Goal: Information Seeking & Learning: Learn about a topic

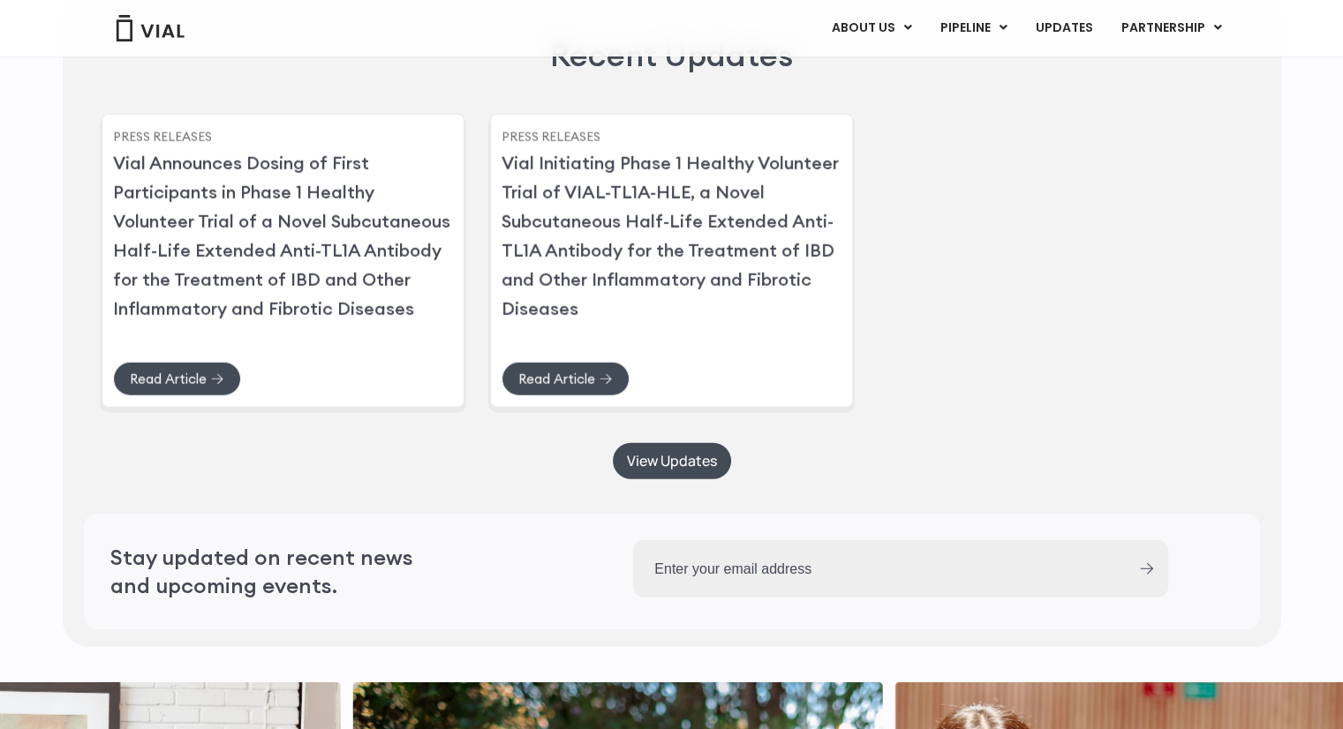
scroll to position [4244, 0]
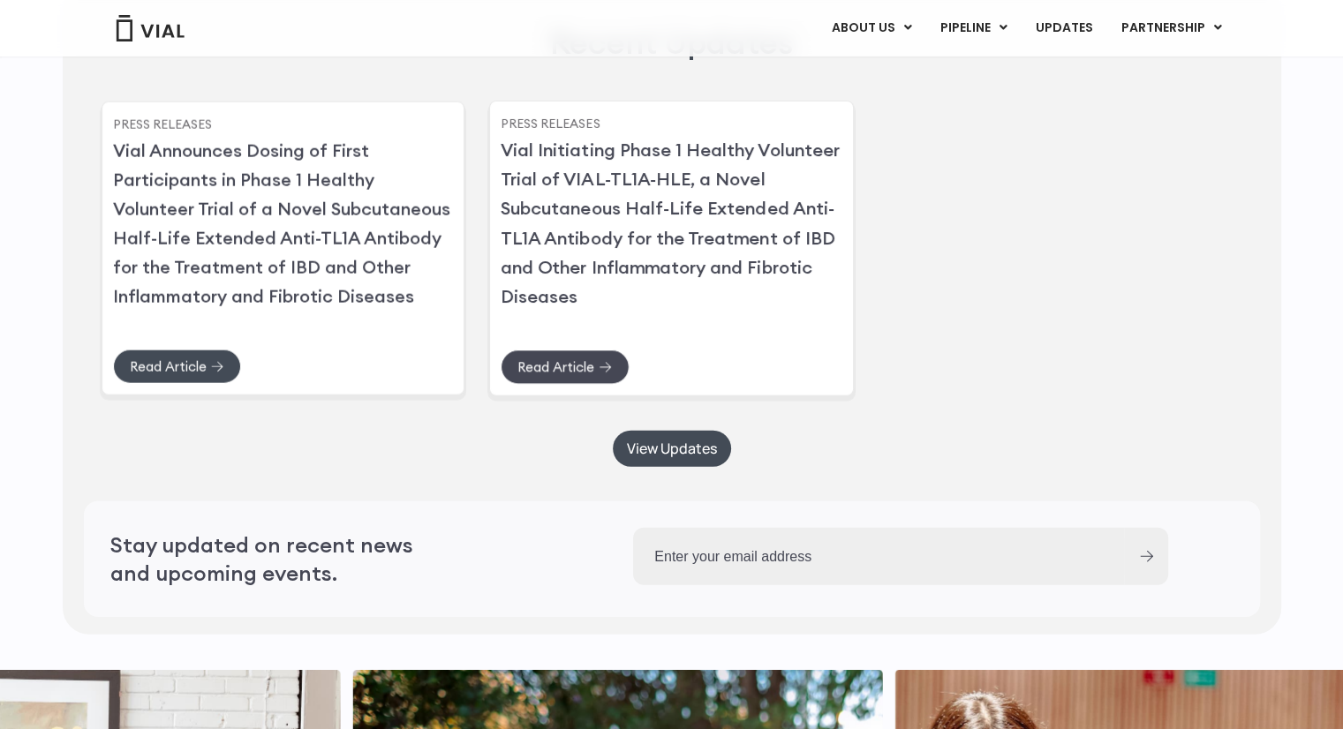
click at [555, 374] on span "Read Article" at bounding box center [555, 367] width 77 height 13
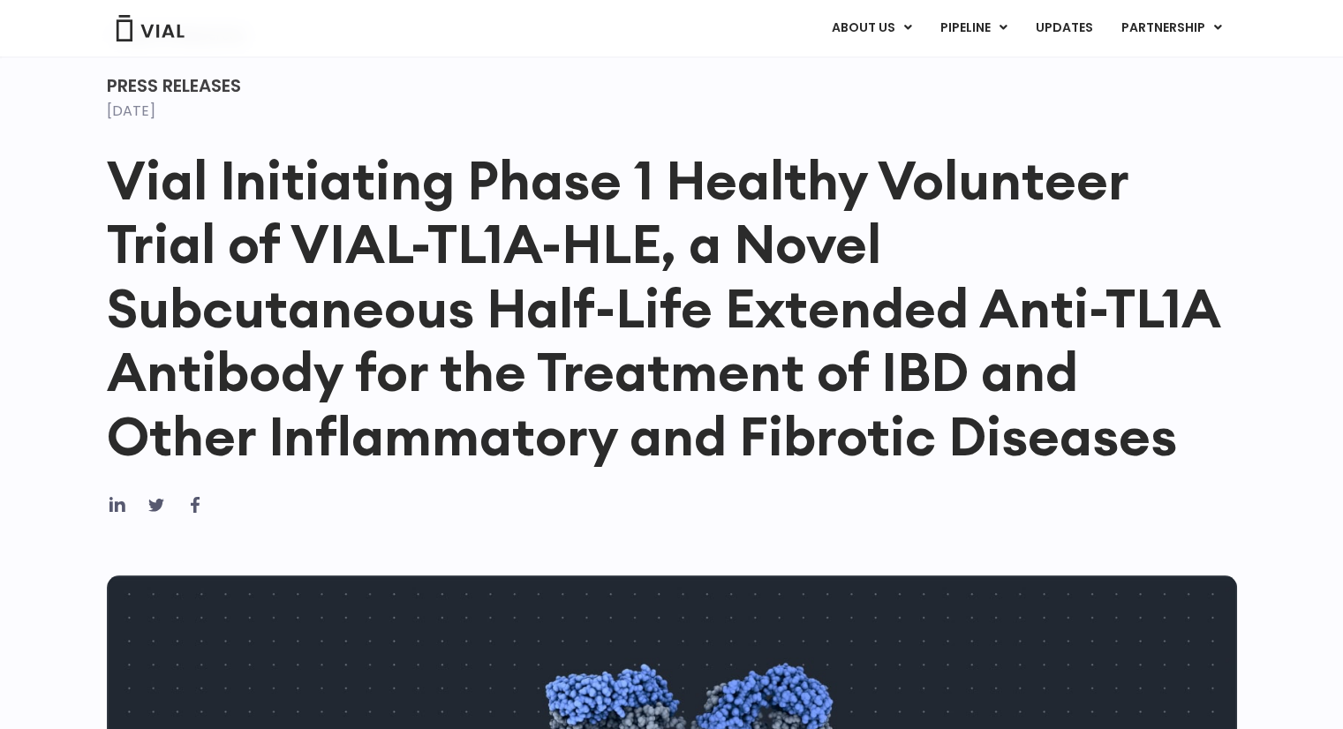
scroll to position [95, 0]
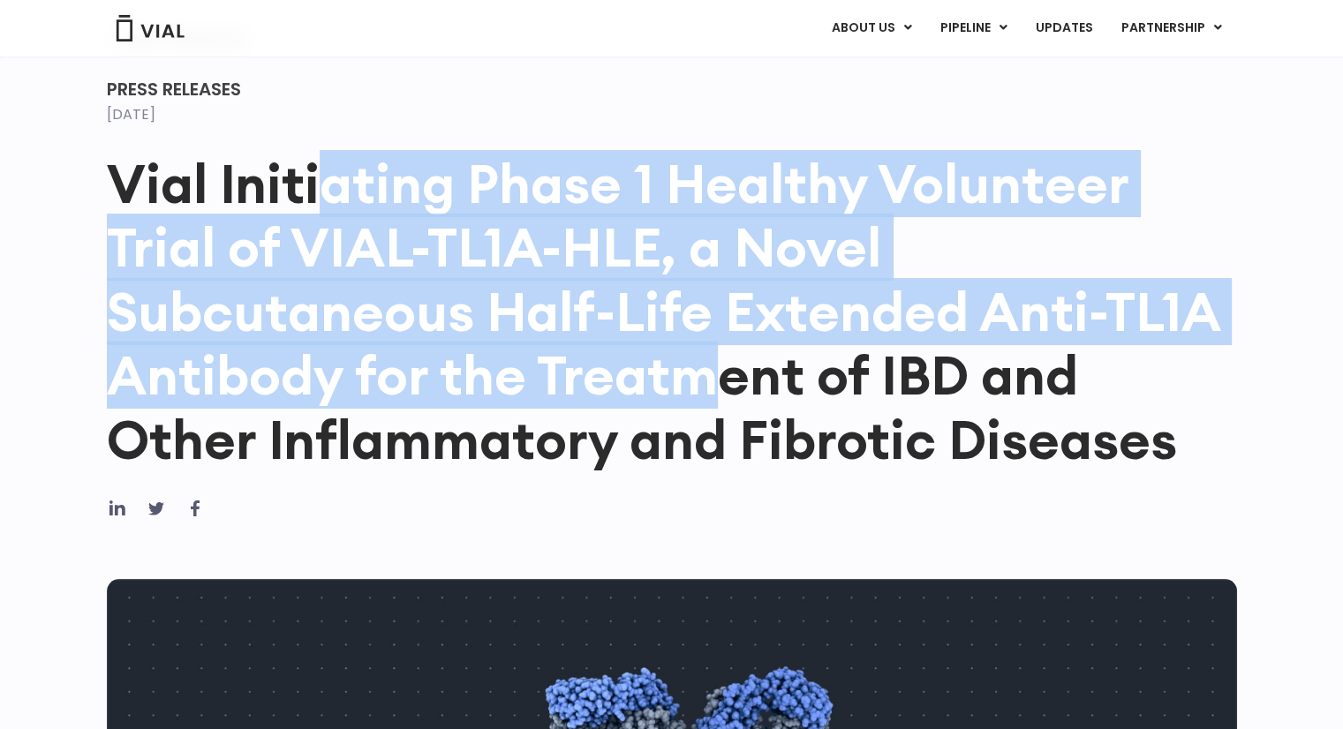
drag, startPoint x: 330, startPoint y: 174, endPoint x: 709, endPoint y: 377, distance: 429.7
click at [709, 377] on h1 "Vial Initiating Phase 1 Healthy Volunteer Trial of VIAL-TL1A-HLE, a Novel Subcu…" at bounding box center [672, 312] width 1130 height 320
copy h1 "ating Phase 1 Healthy Volunteer Trial of VIAL-TL1A-HLE, a Novel Subcutaneous Ha…"
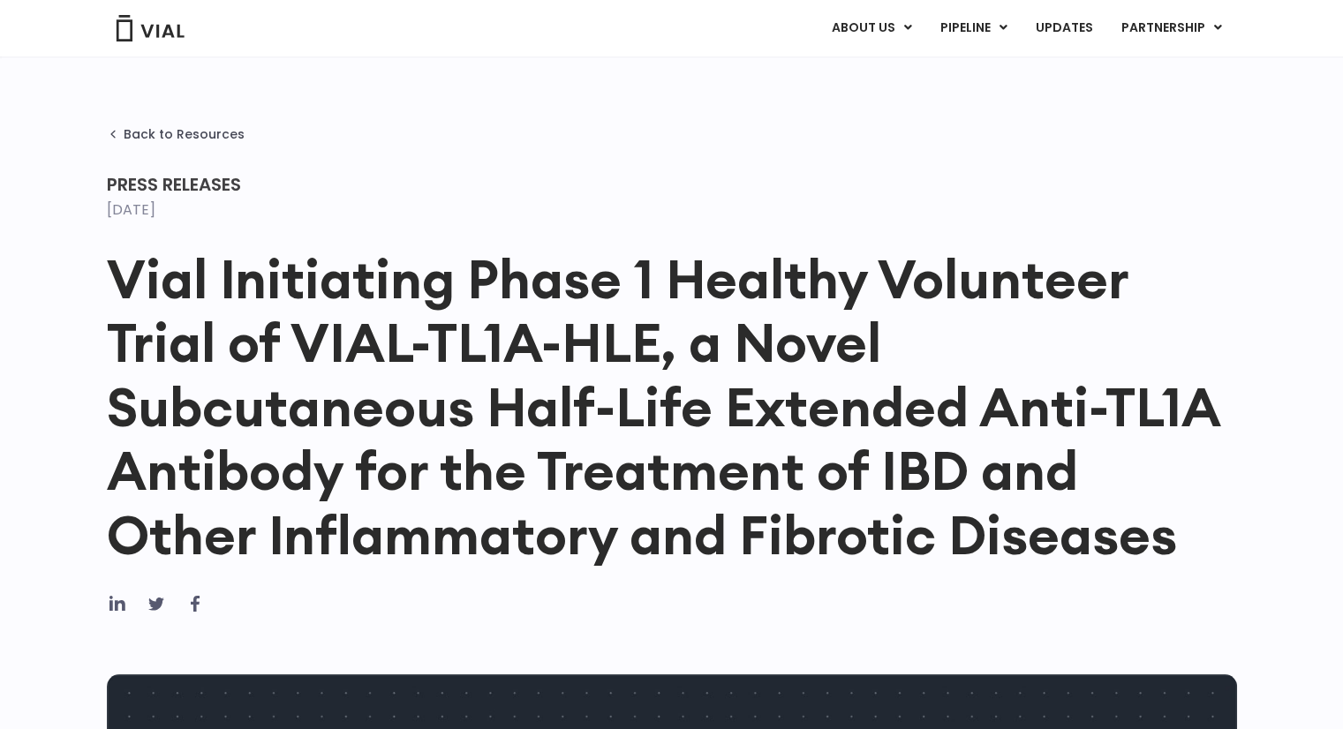
scroll to position [0, 0]
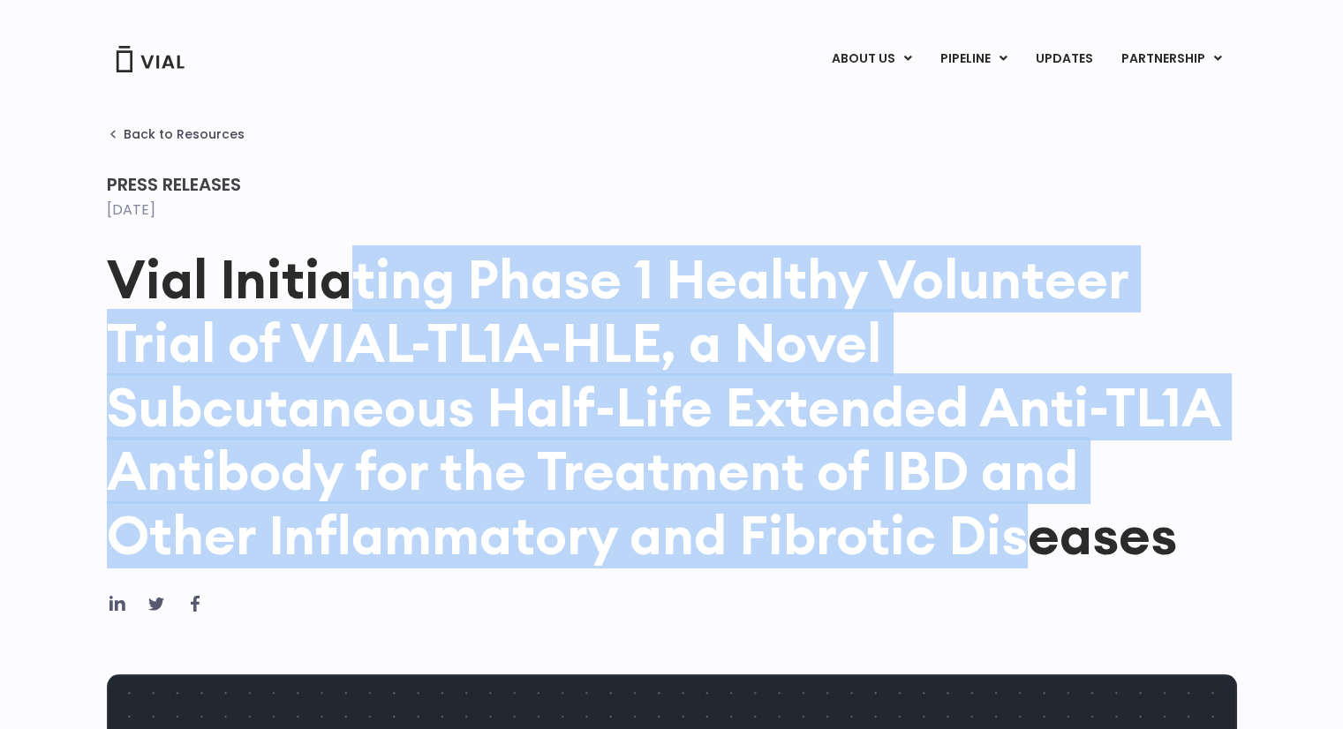
drag, startPoint x: 338, startPoint y: 280, endPoint x: 1031, endPoint y: 528, distance: 736.0
click at [1031, 528] on h1 "Vial Initiating Phase 1 Healthy Volunteer Trial of VIAL-TL1A-HLE, a Novel Subcu…" at bounding box center [672, 407] width 1130 height 320
click at [117, 136] on icon at bounding box center [113, 134] width 12 height 12
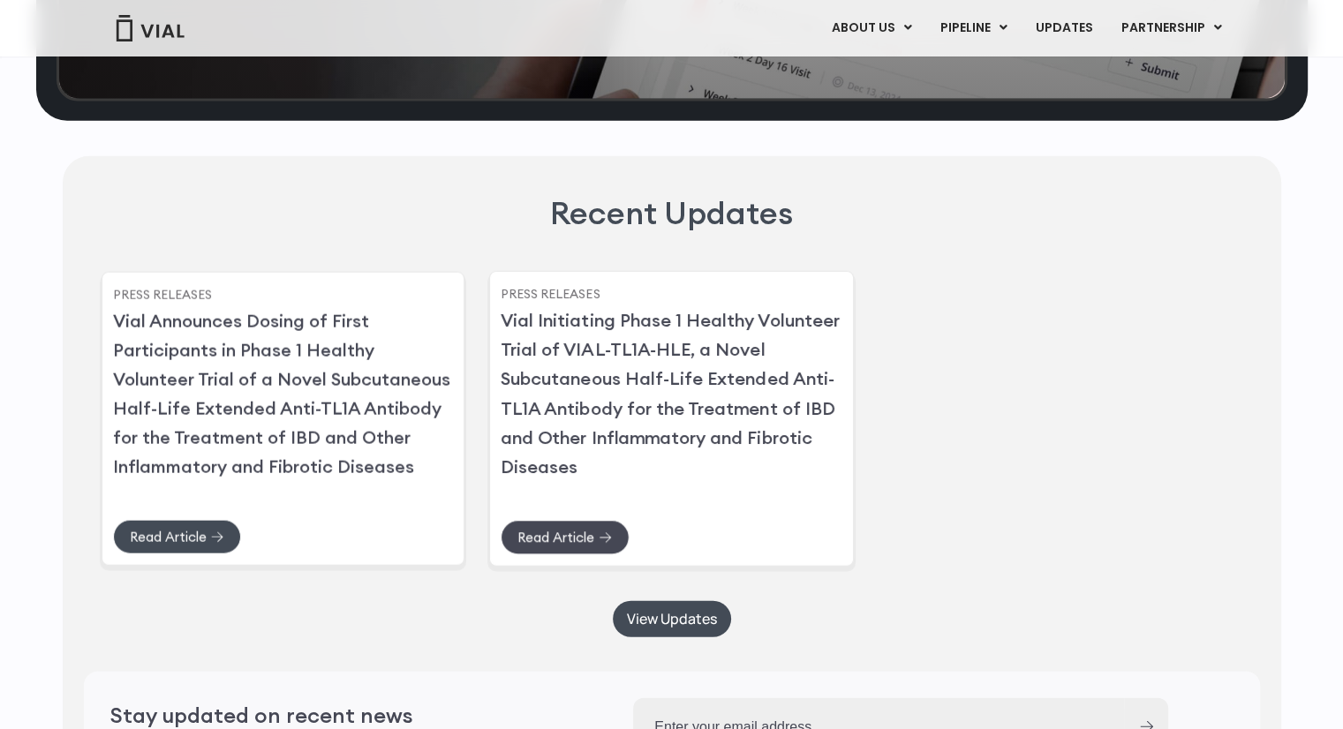
click at [543, 545] on span "Read Article" at bounding box center [555, 537] width 77 height 13
click at [191, 545] on span "Read Article" at bounding box center [167, 537] width 77 height 13
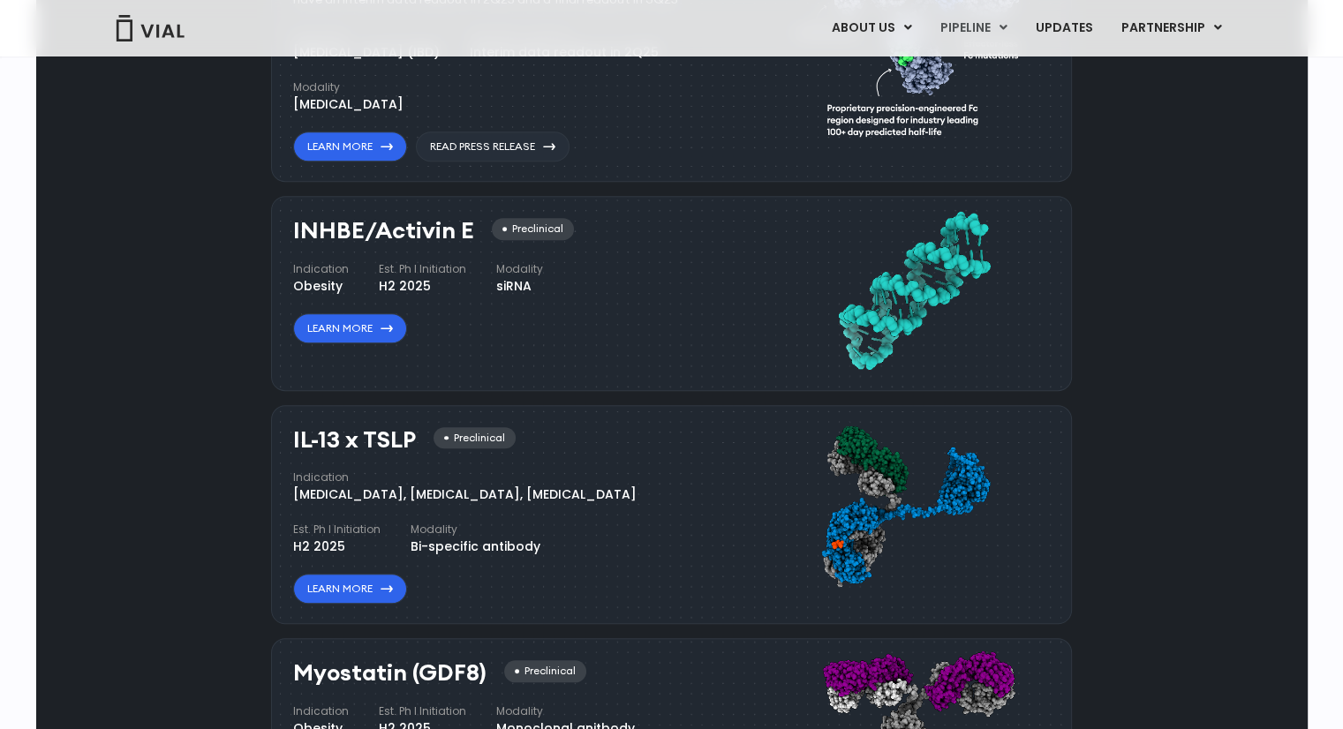
scroll to position [1261, 0]
